Goal: Task Accomplishment & Management: Use online tool/utility

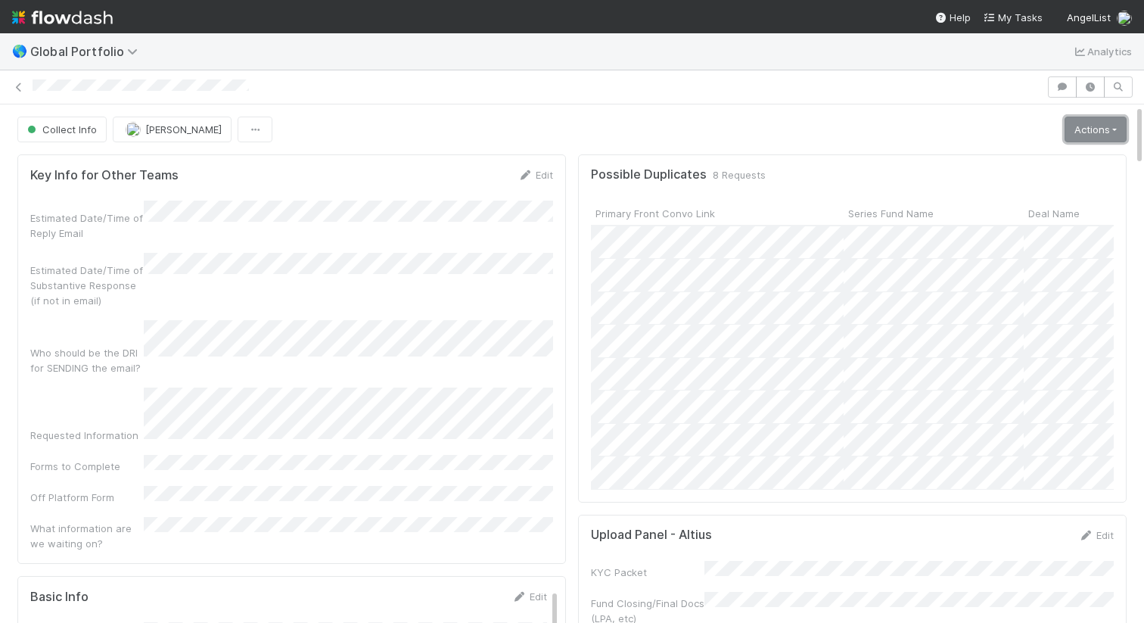
click at [1087, 132] on link "Actions" at bounding box center [1096, 130] width 62 height 26
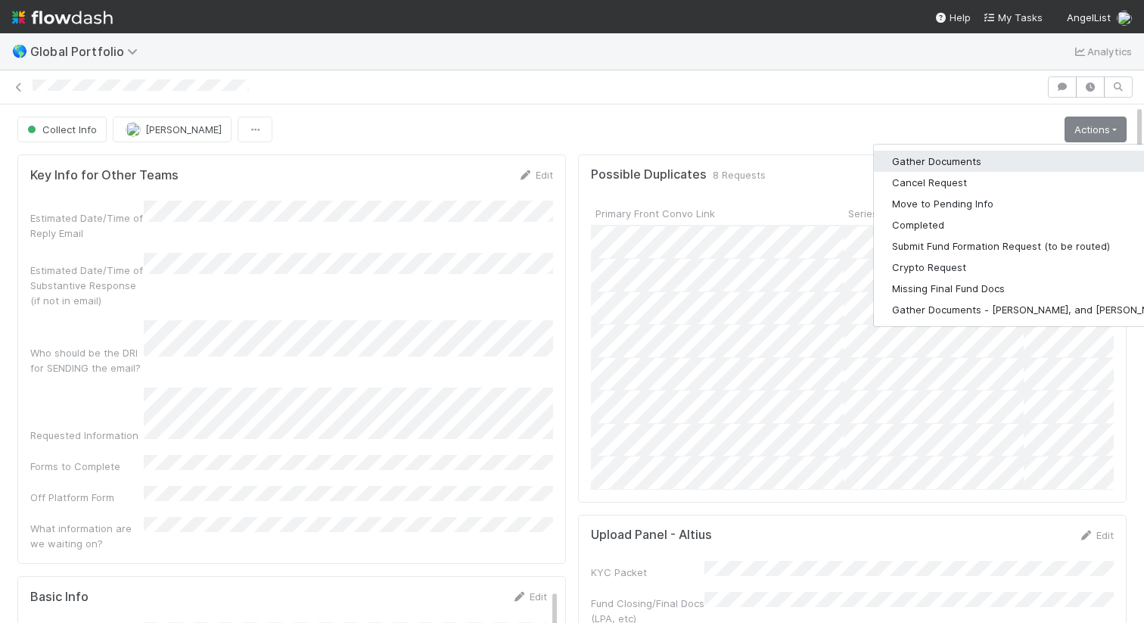
click at [994, 156] on button "Gather Documents" at bounding box center [1032, 161] width 316 height 21
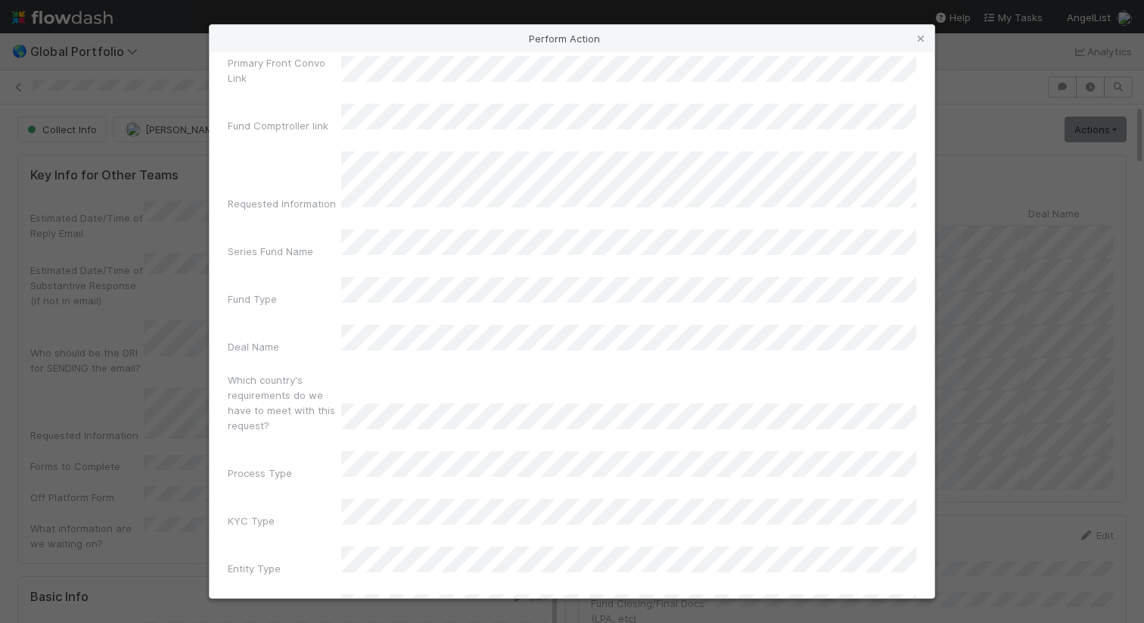
scroll to position [92, 0]
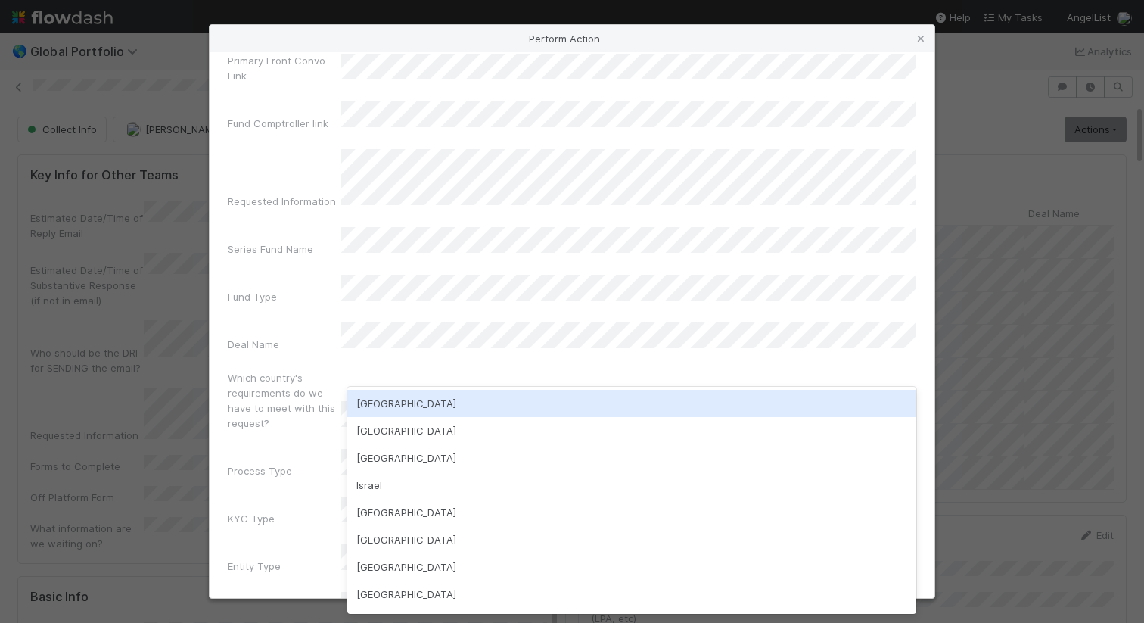
click at [602, 399] on div "USA" at bounding box center [631, 403] width 569 height 27
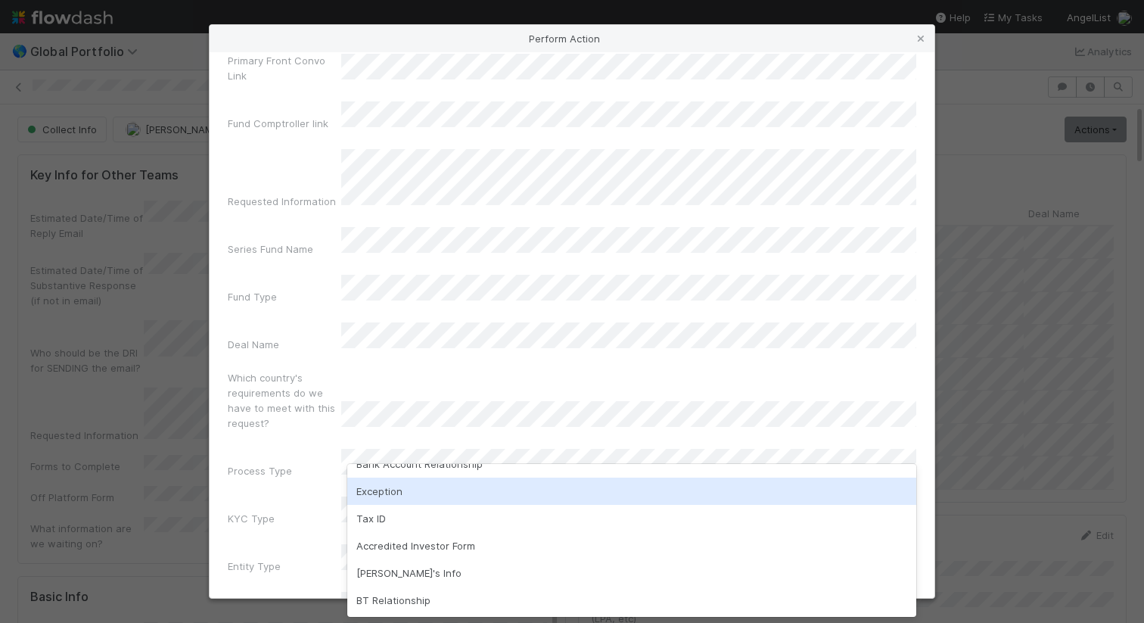
scroll to position [0, 0]
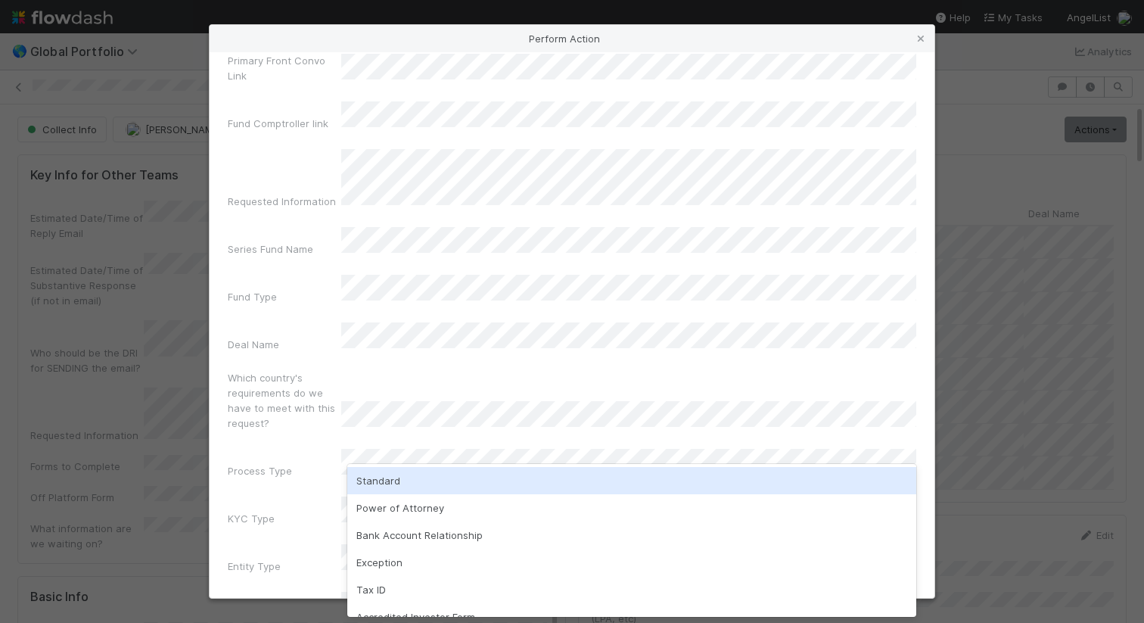
click at [557, 485] on div "Standard" at bounding box center [631, 480] width 569 height 27
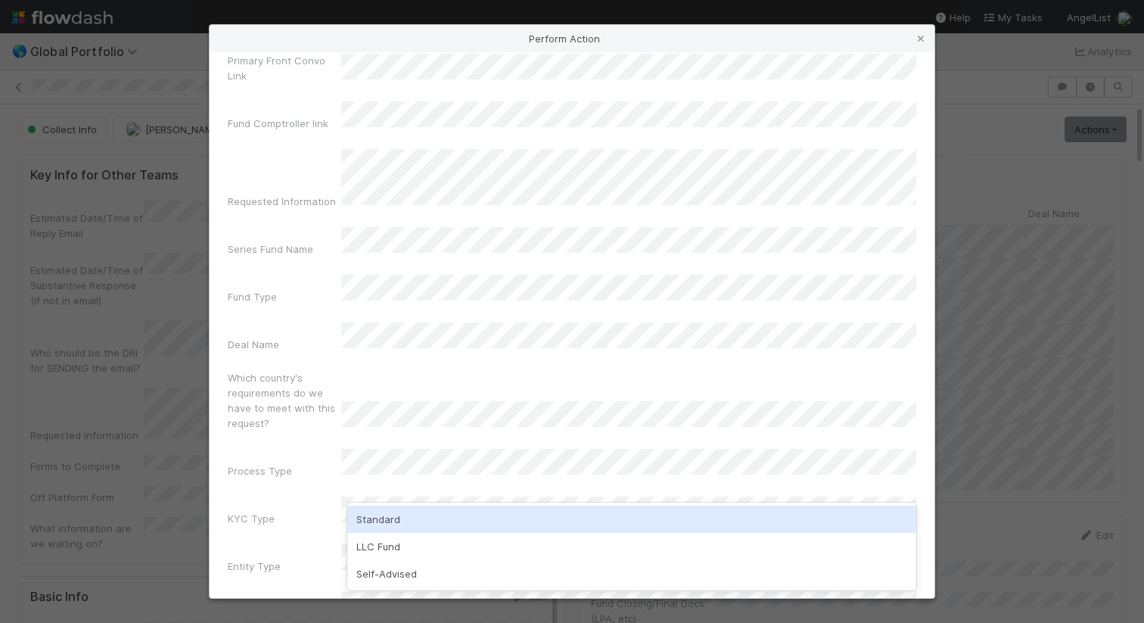
click at [554, 518] on div "Standard" at bounding box center [631, 518] width 569 height 27
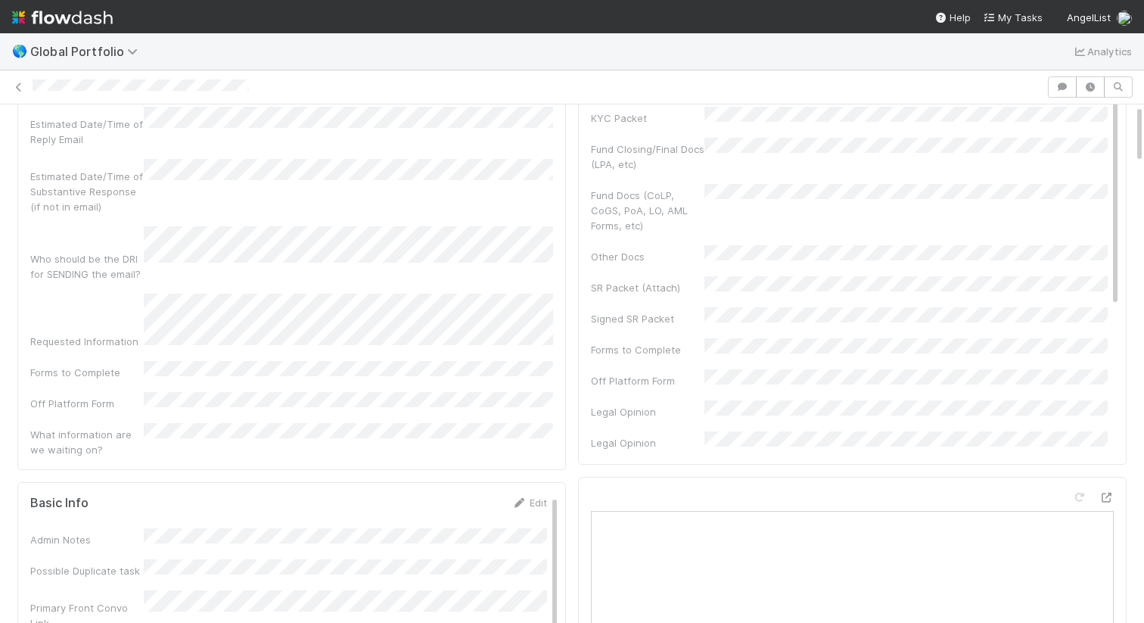
scroll to position [0, 0]
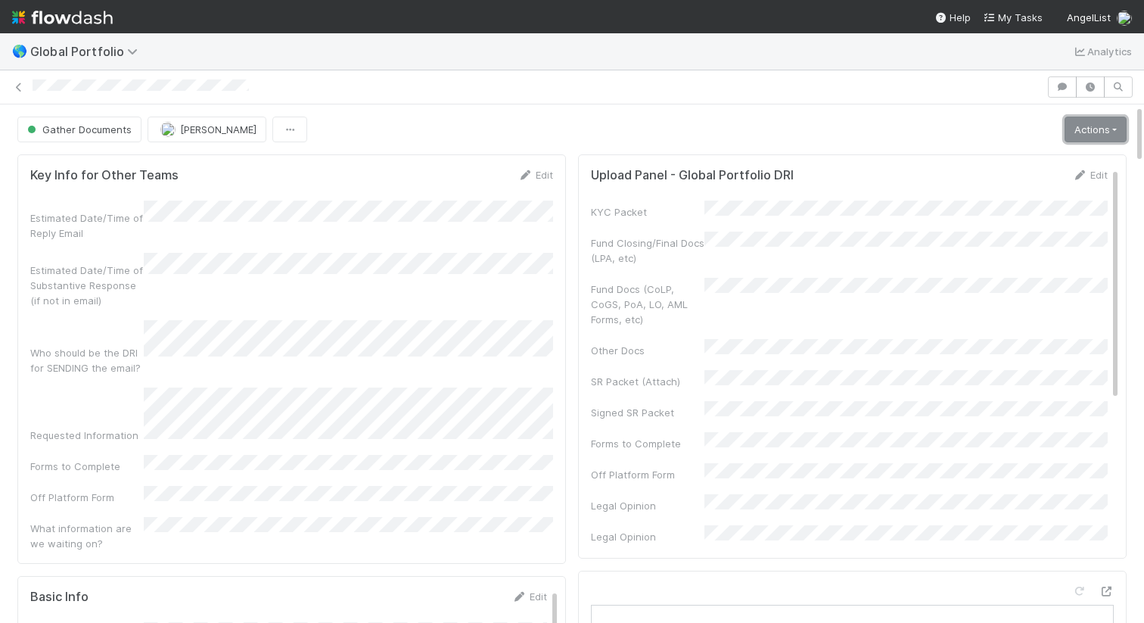
click at [1091, 123] on link "Actions" at bounding box center [1096, 130] width 62 height 26
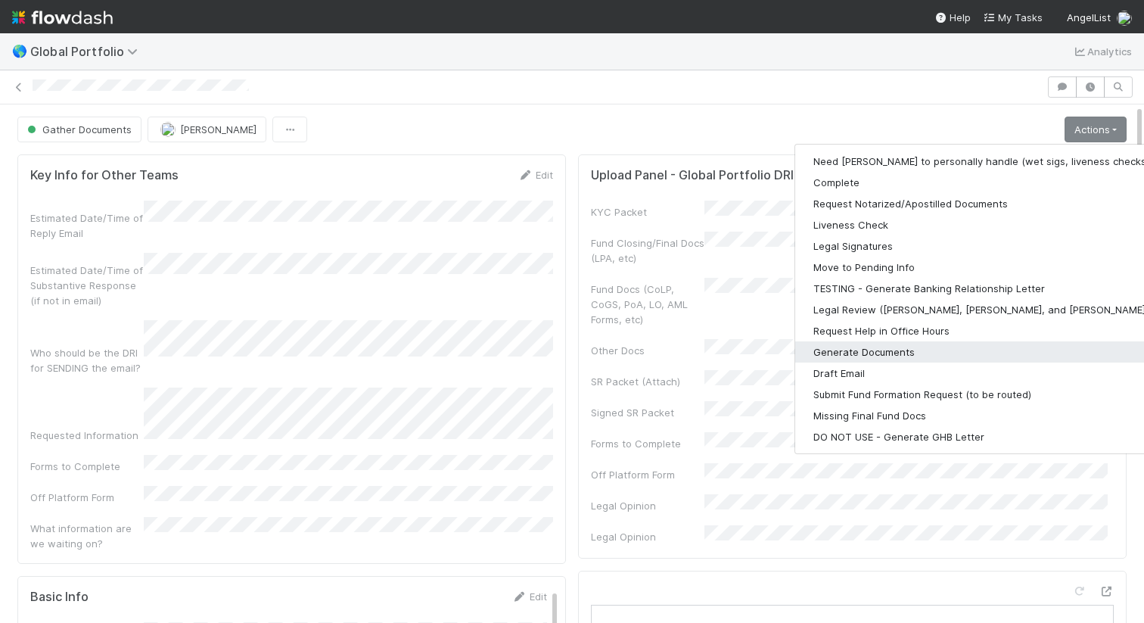
click at [909, 354] on button "Generate Documents" at bounding box center [991, 351] width 393 height 21
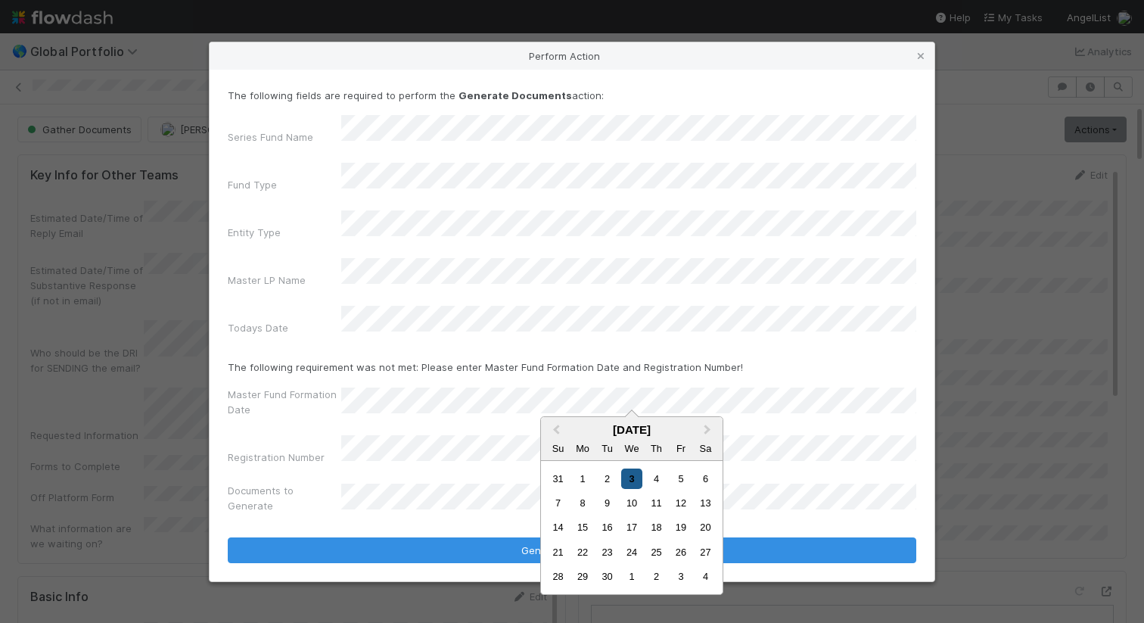
click at [635, 481] on div "3" at bounding box center [631, 478] width 20 height 20
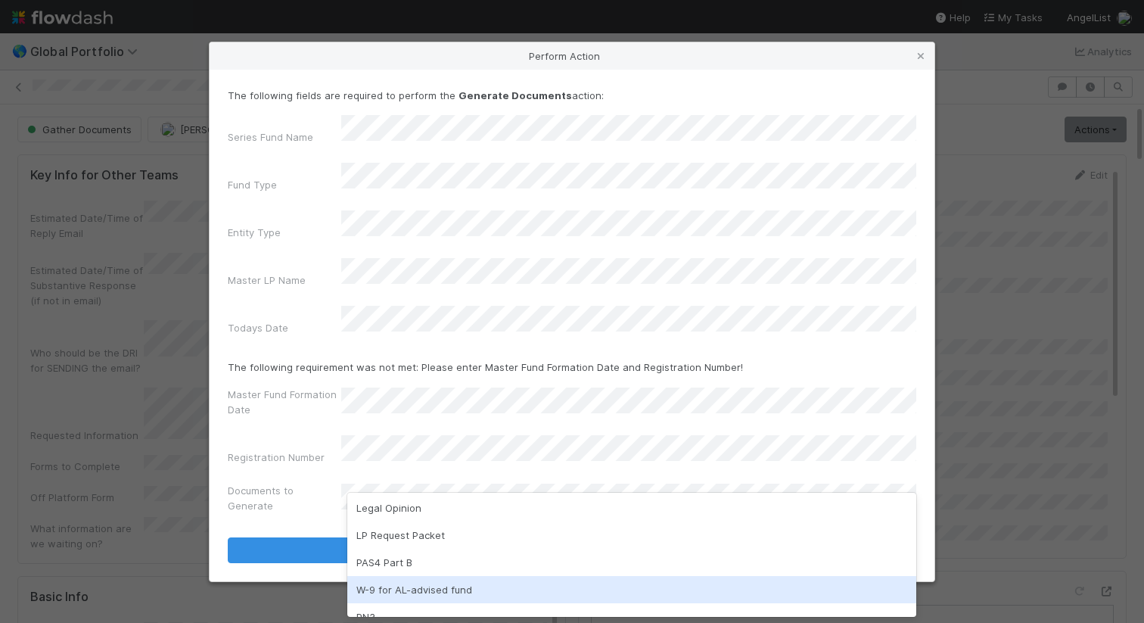
scroll to position [141, 0]
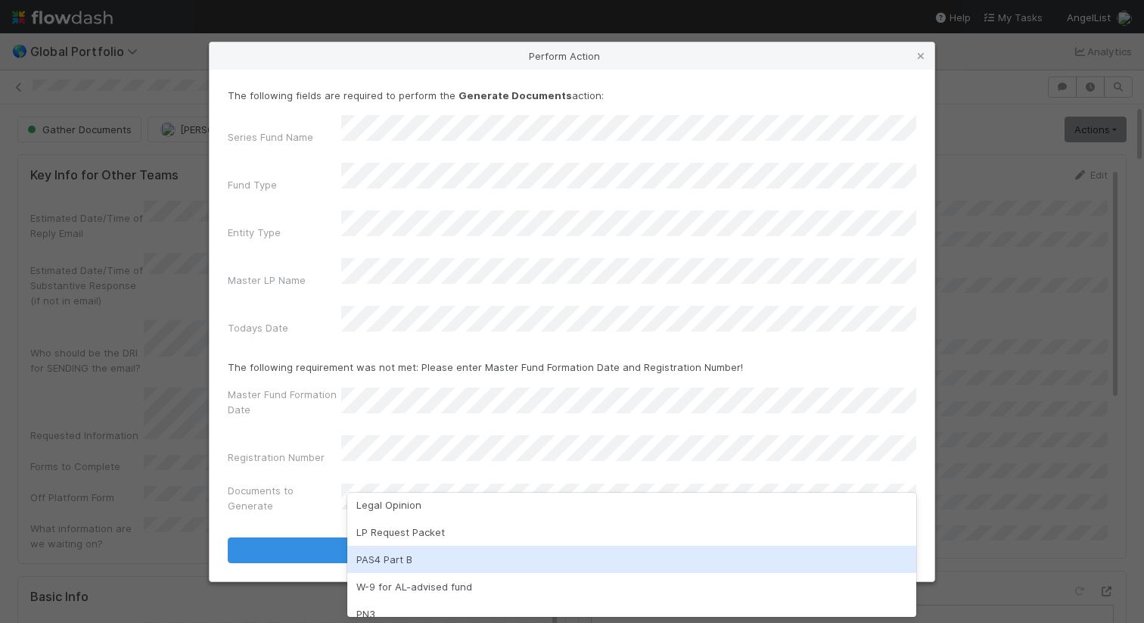
click at [492, 565] on div "PAS4 Part B" at bounding box center [631, 559] width 569 height 27
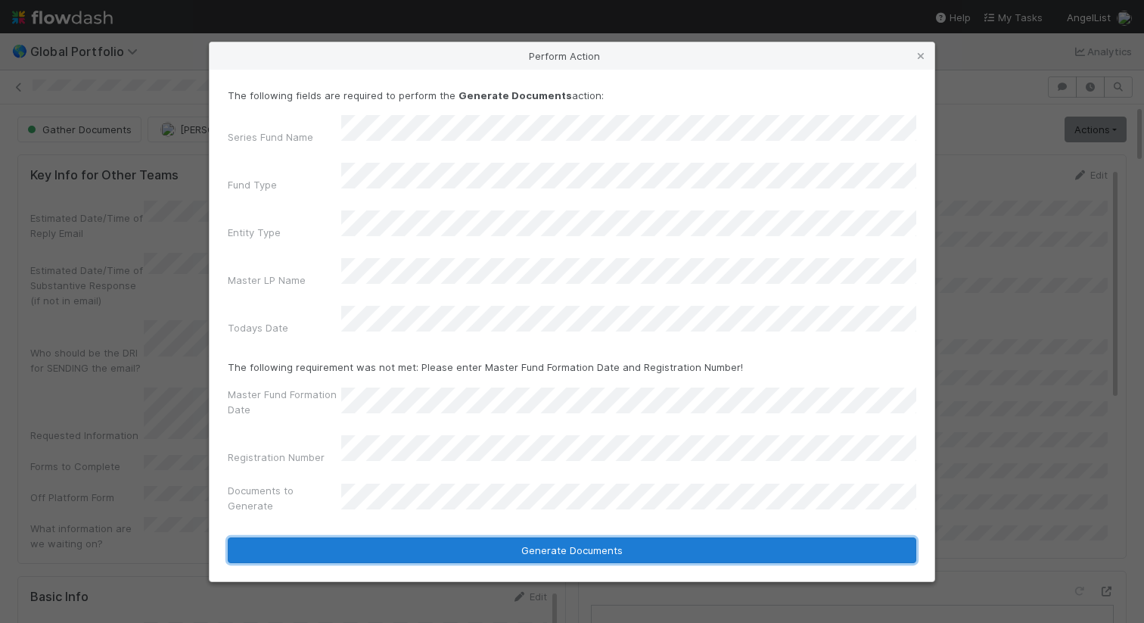
click at [496, 537] on button "Generate Documents" at bounding box center [572, 550] width 689 height 26
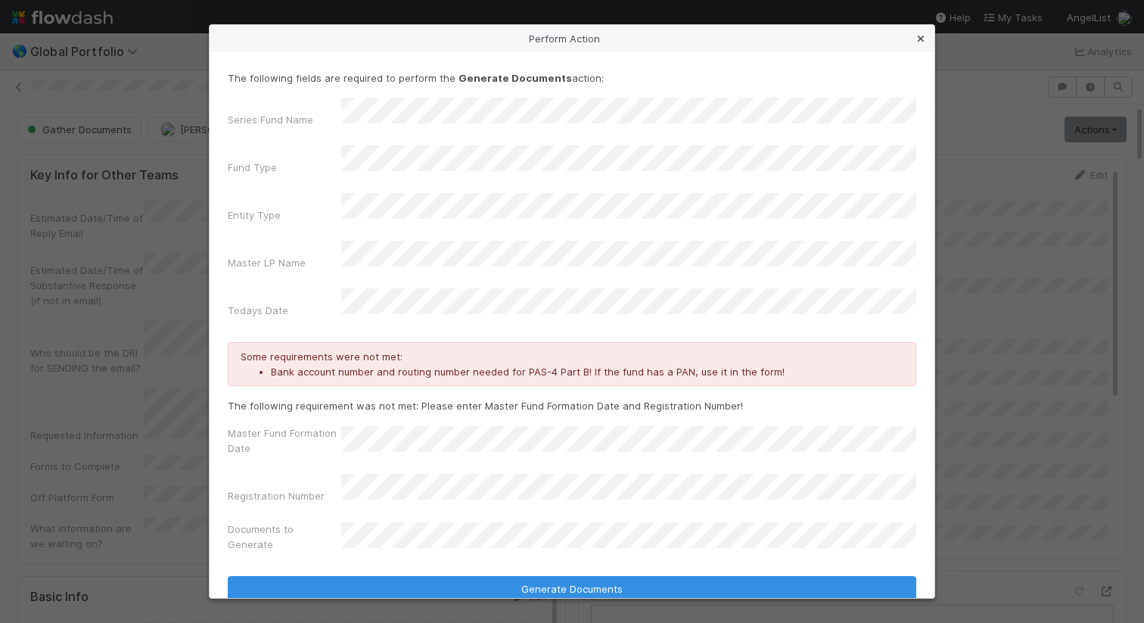
click at [928, 44] on icon at bounding box center [920, 39] width 15 height 10
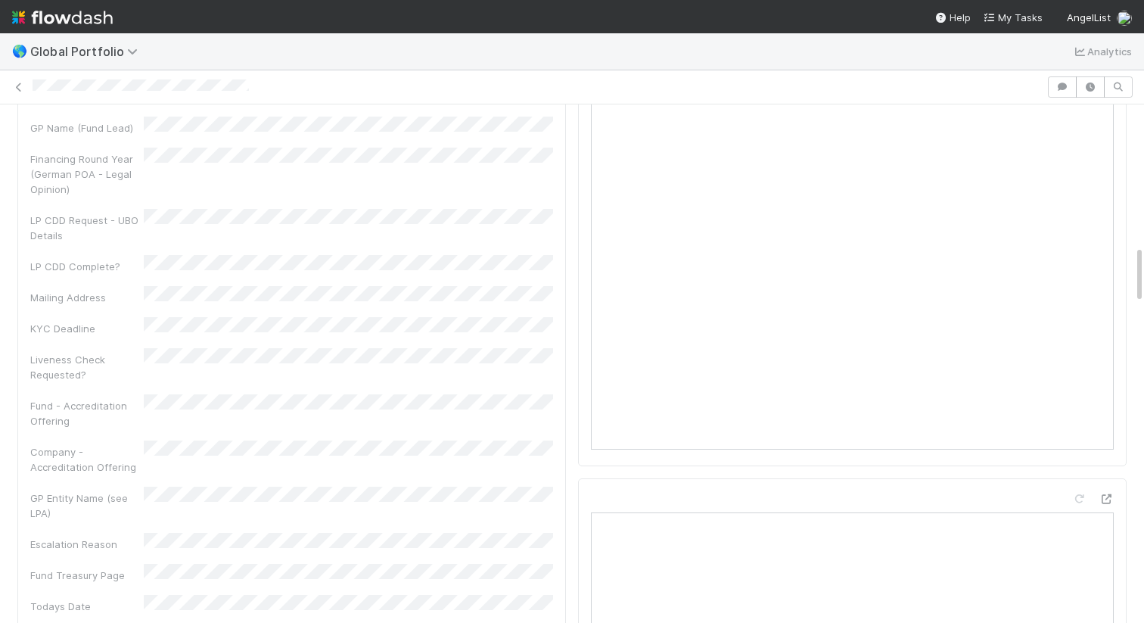
scroll to position [1296, 0]
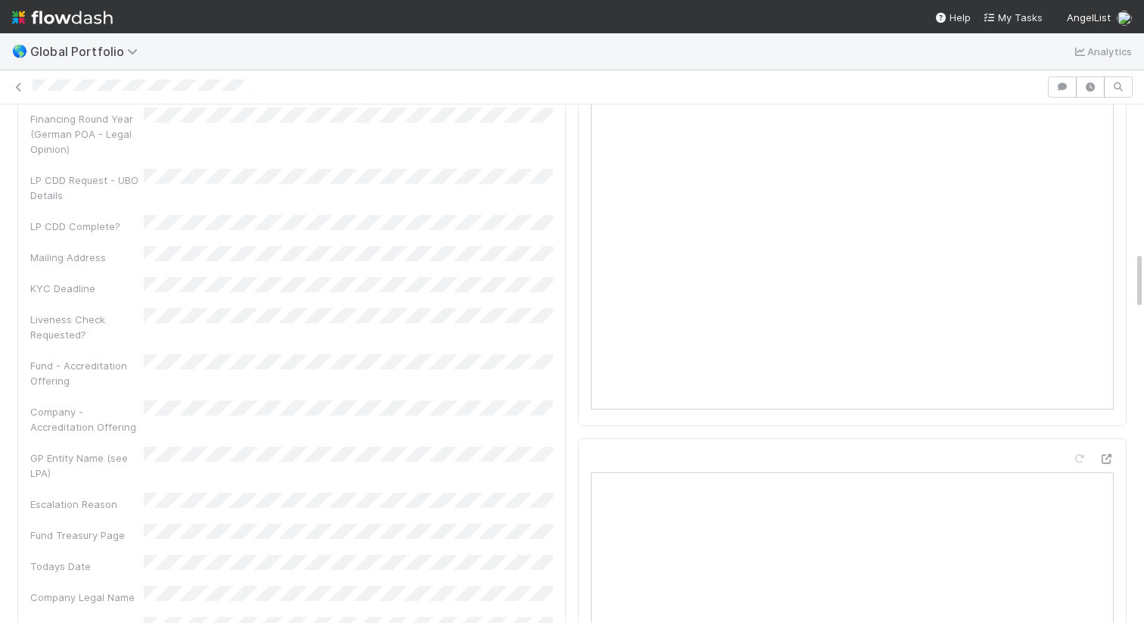
click at [267, 89] on div at bounding box center [537, 87] width 1009 height 16
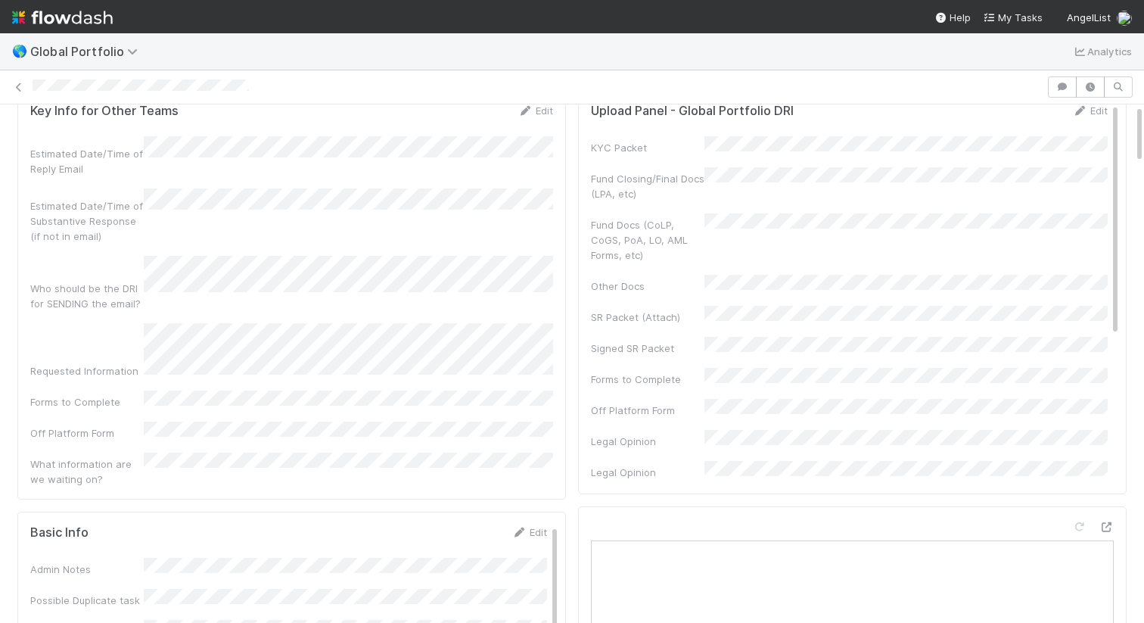
scroll to position [0, 0]
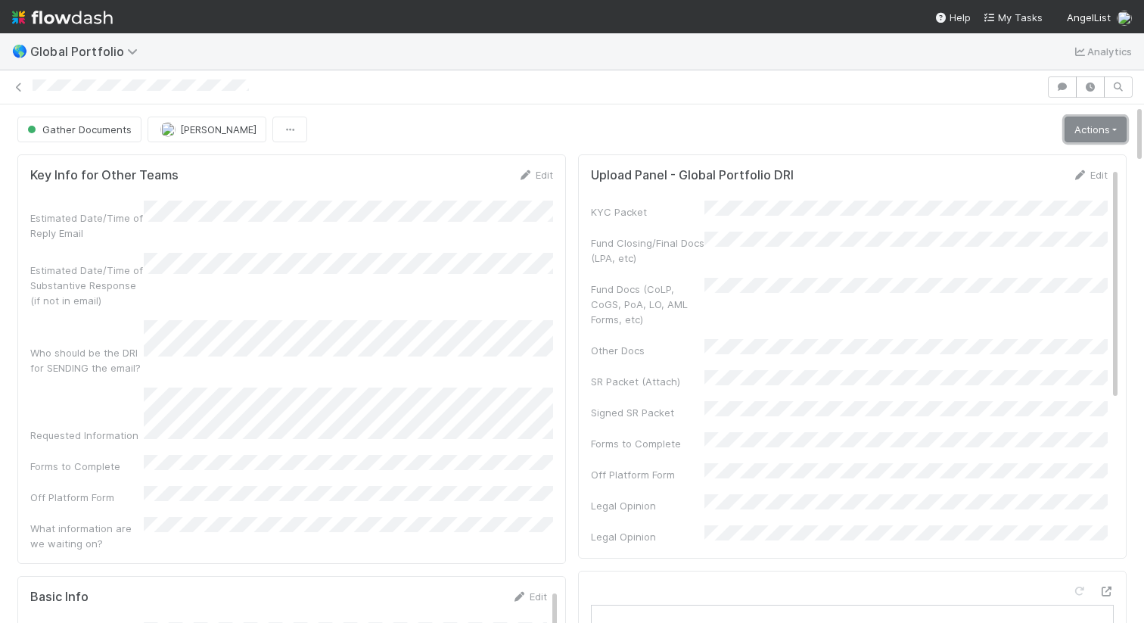
click at [1071, 138] on link "Actions" at bounding box center [1096, 130] width 62 height 26
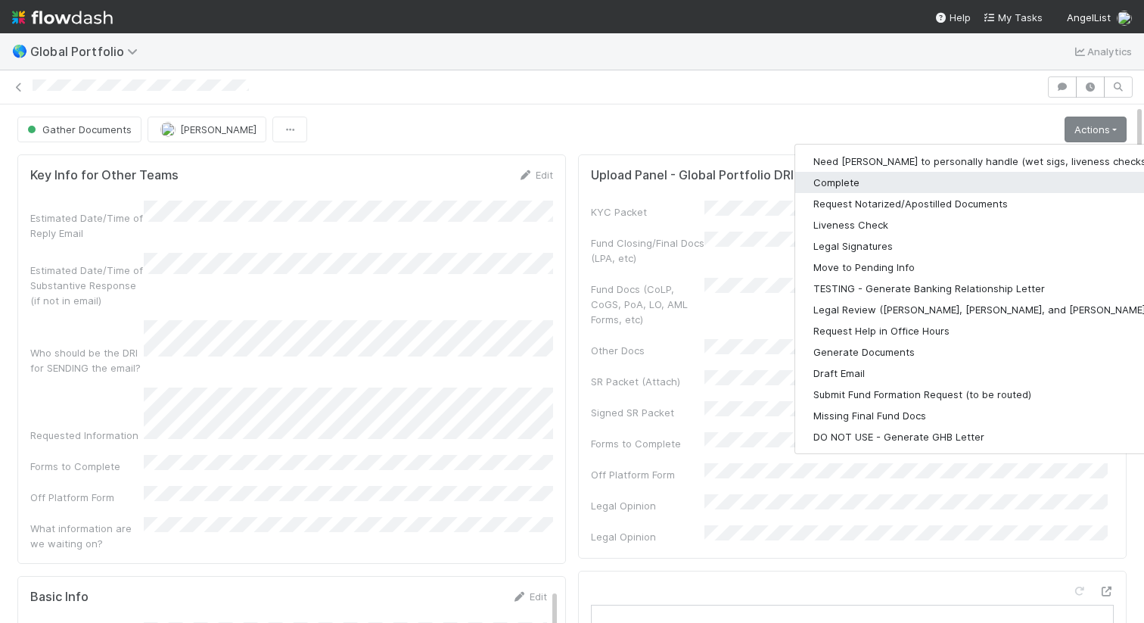
click at [928, 179] on button "Complete" at bounding box center [991, 182] width 393 height 21
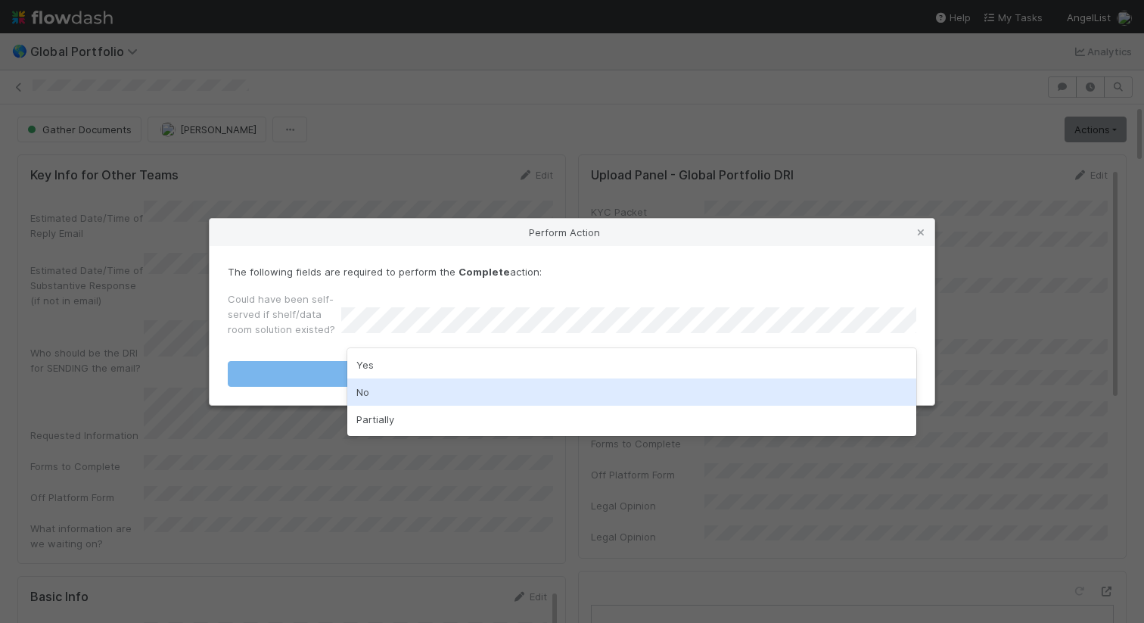
click at [728, 382] on div "No" at bounding box center [631, 391] width 569 height 27
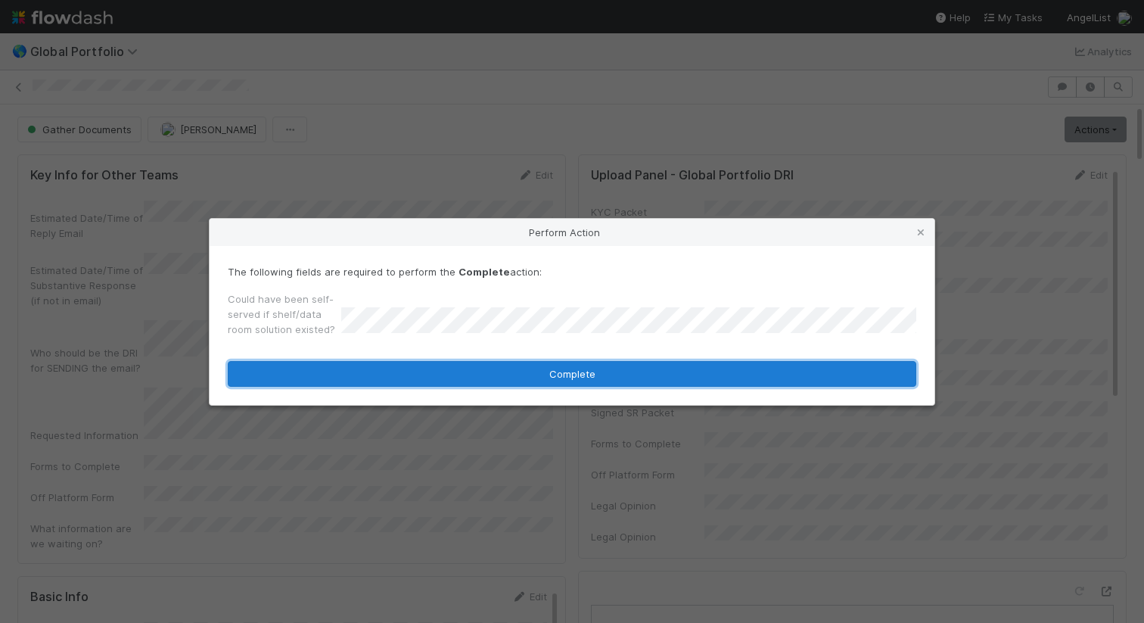
click at [738, 378] on button "Complete" at bounding box center [572, 374] width 689 height 26
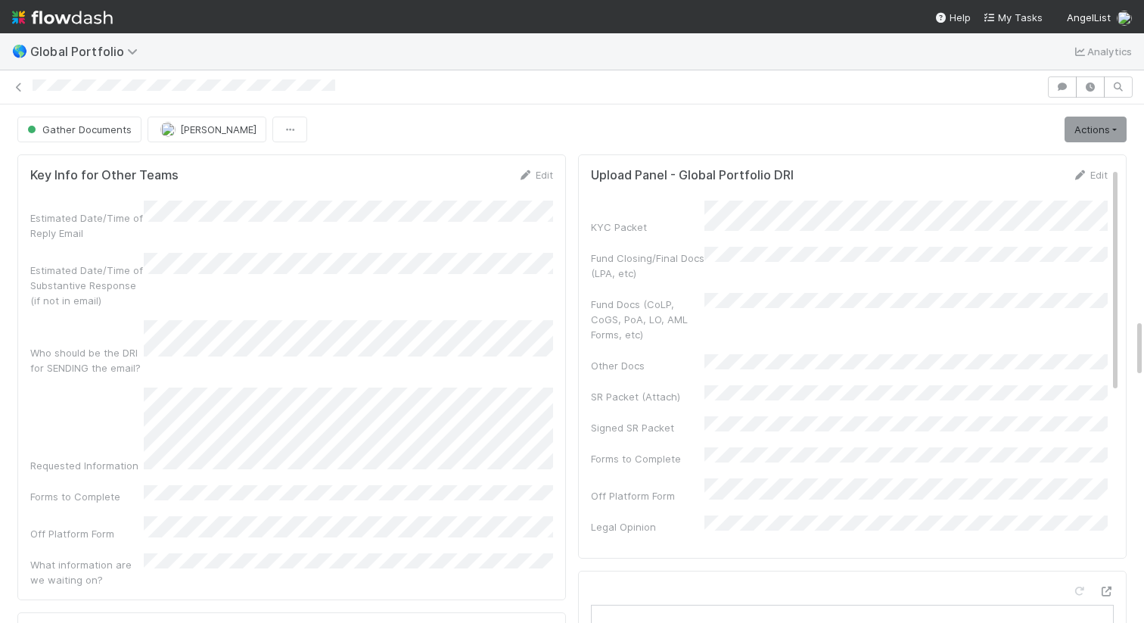
scroll to position [1872, 0]
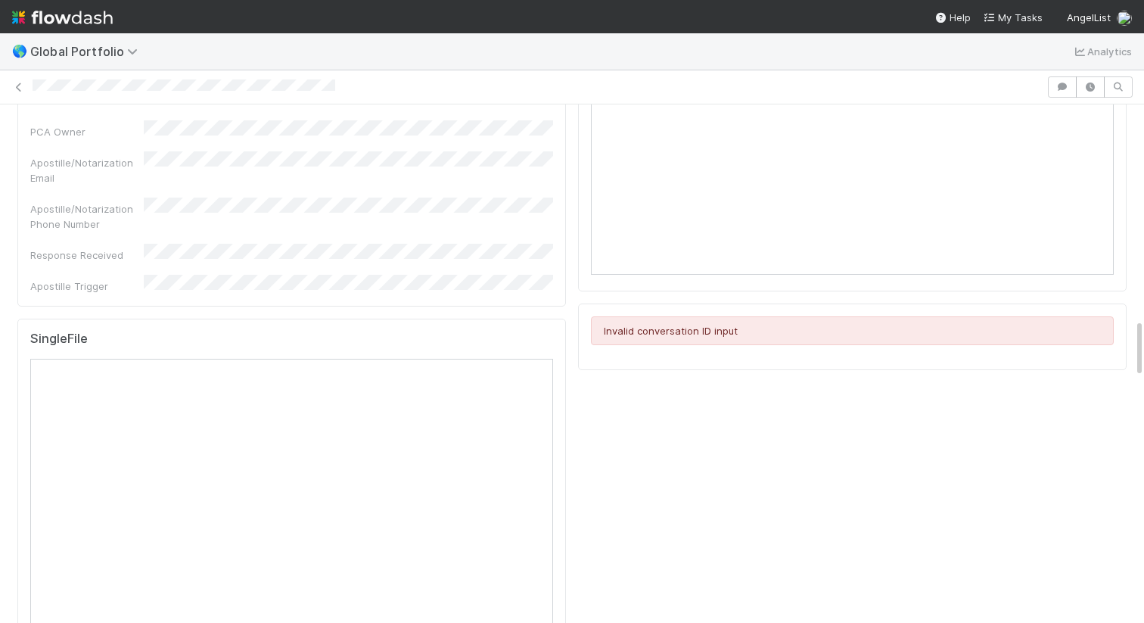
click at [359, 82] on div at bounding box center [537, 87] width 1009 height 16
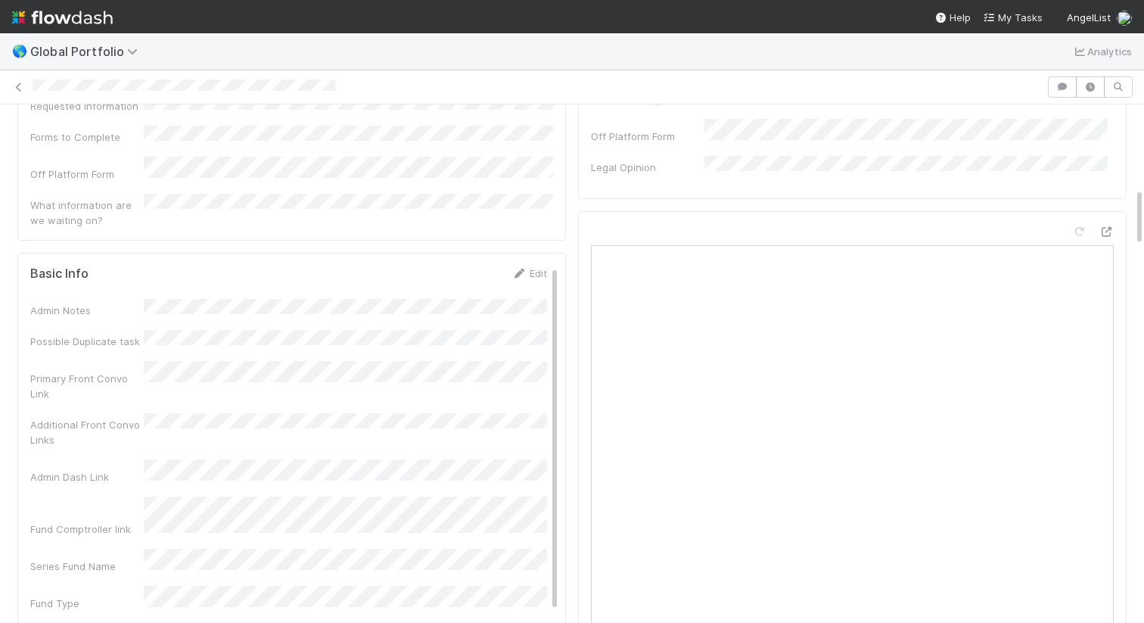
scroll to position [302, 0]
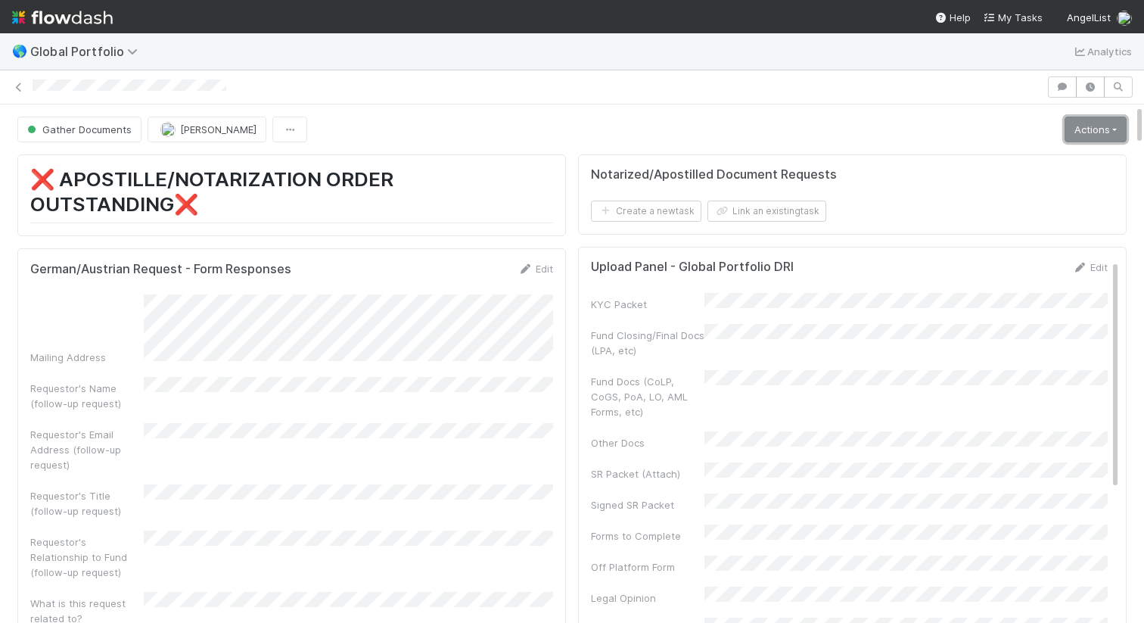
click at [1069, 132] on link "Actions" at bounding box center [1096, 130] width 62 height 26
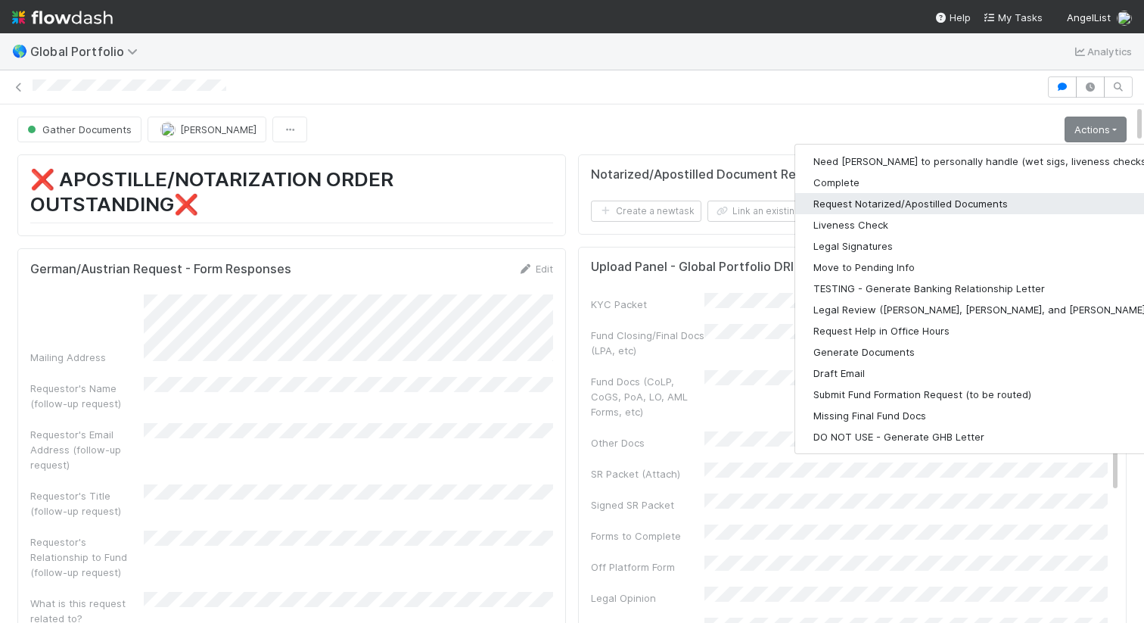
scroll to position [3973, 0]
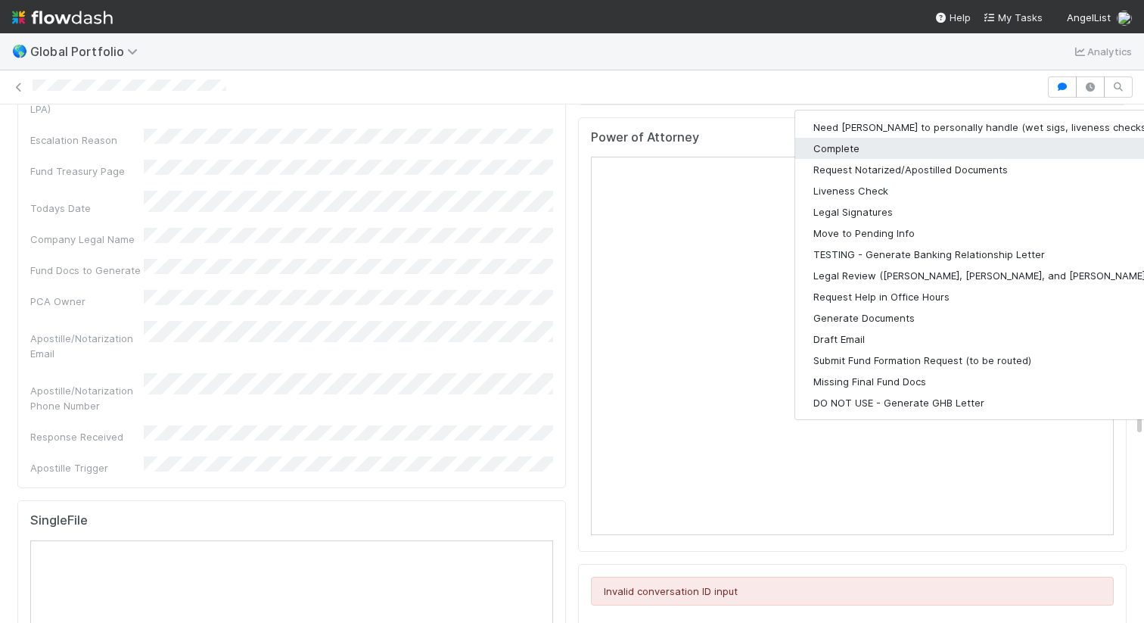
click at [976, 146] on button "Complete" at bounding box center [991, 148] width 393 height 21
